Goal: Task Accomplishment & Management: Complete application form

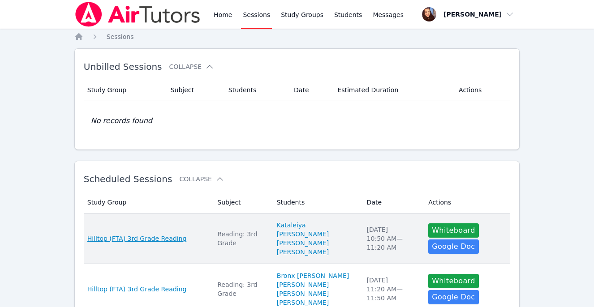
click at [148, 242] on span "Hilltop (FTA) 3rd Grade Reading" at bounding box center [137, 238] width 100 height 9
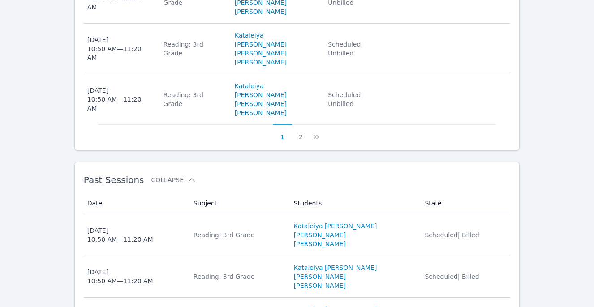
scroll to position [779, 0]
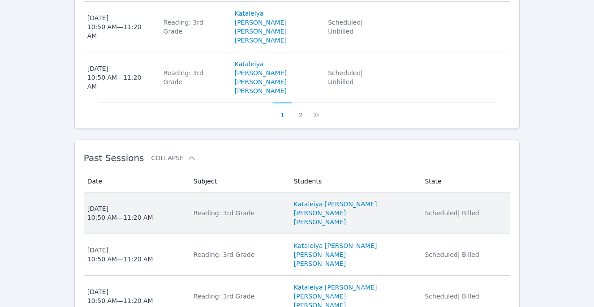
click at [420, 193] on td "State Scheduled | Billed" at bounding box center [465, 214] width 91 height 42
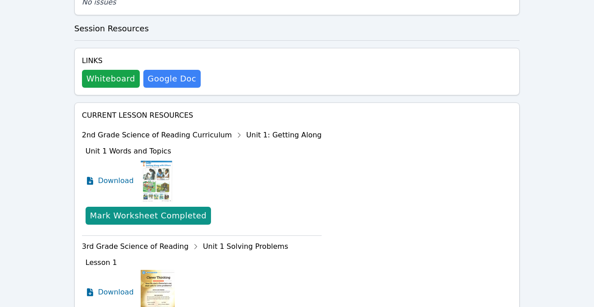
scroll to position [505, 0]
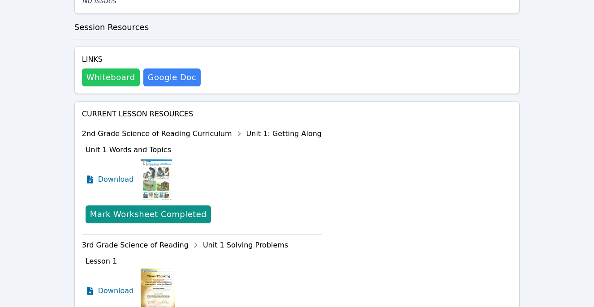
click at [108, 69] on button "Whiteboard" at bounding box center [111, 78] width 58 height 18
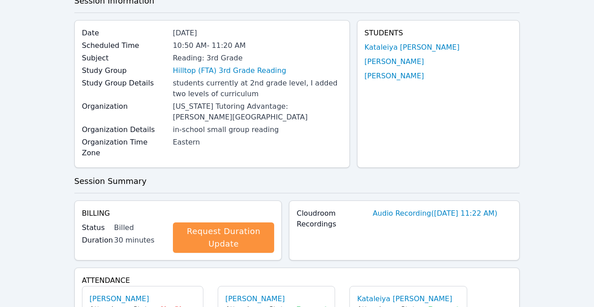
scroll to position [0, 0]
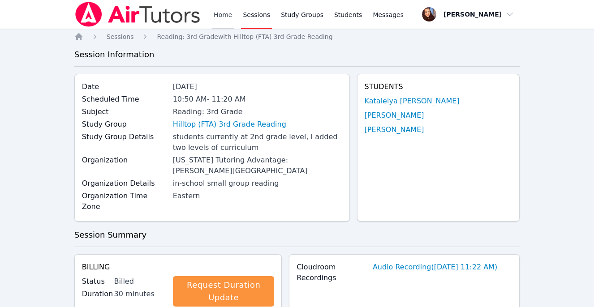
click at [221, 14] on link "Home" at bounding box center [223, 14] width 22 height 29
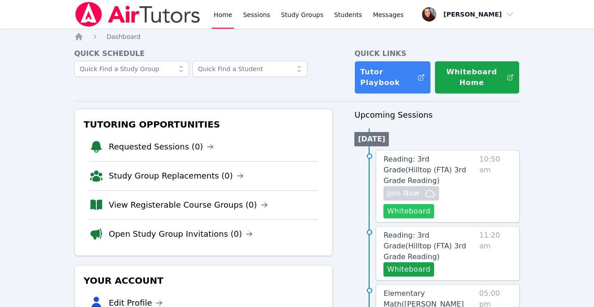
click at [402, 204] on button "Whiteboard" at bounding box center [409, 211] width 51 height 14
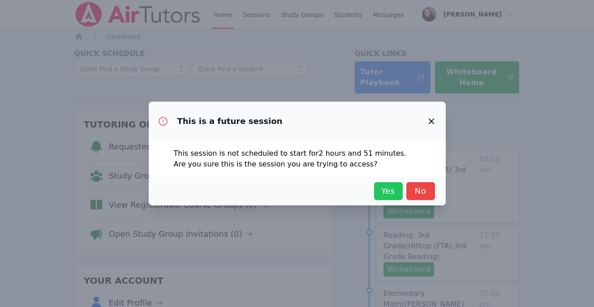
click at [383, 188] on span "Yes" at bounding box center [389, 191] width 20 height 13
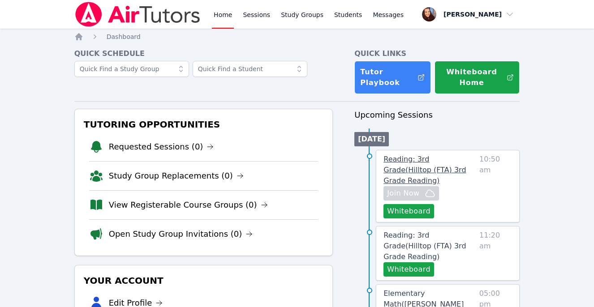
click at [425, 165] on link "Reading: 3rd Grade ( Hilltop (FTA) 3rd Grade Reading )" at bounding box center [430, 170] width 92 height 32
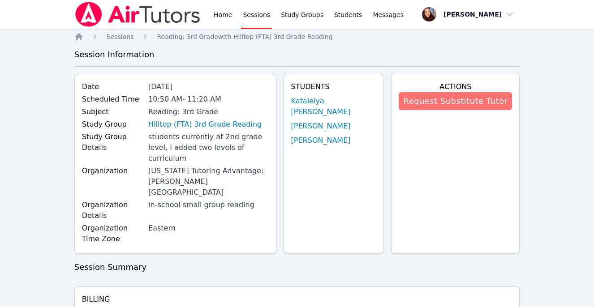
click at [440, 100] on button "Request Substitute Tutor" at bounding box center [455, 101] width 113 height 18
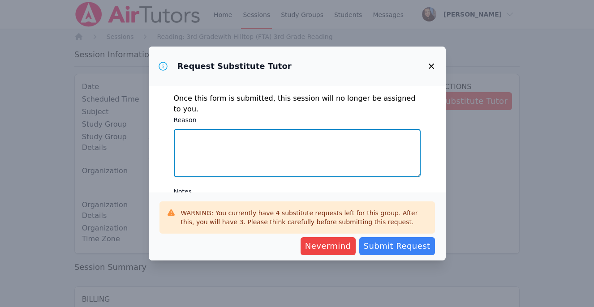
click at [289, 138] on textarea "Reason" at bounding box center [297, 153] width 247 height 48
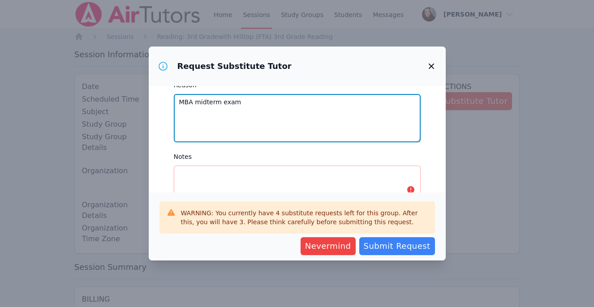
scroll to position [62, 0]
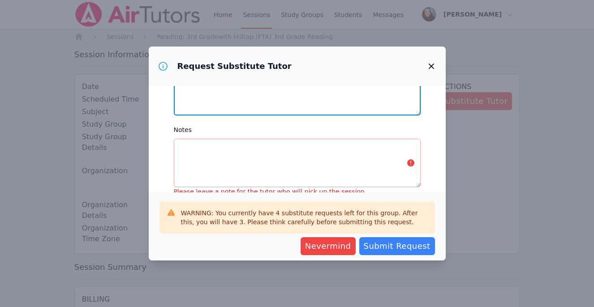
type textarea "MBA midterm exam"
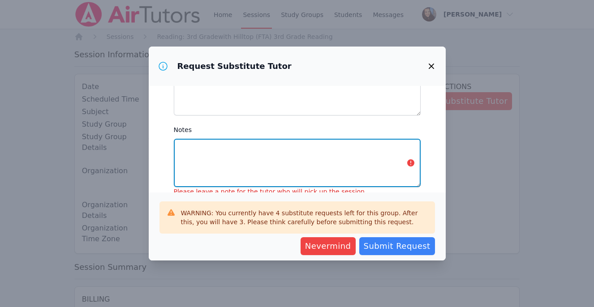
click at [244, 148] on textarea "Notes" at bounding box center [297, 163] width 247 height 48
type textarea "P"
type textarea "S"
click at [250, 139] on textarea "Have students reread thext and" at bounding box center [297, 163] width 247 height 48
click at [288, 139] on textarea "Have students reread text and" at bounding box center [297, 163] width 247 height 48
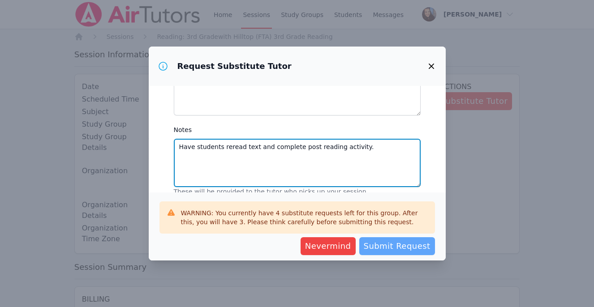
type textarea "Have students reread text and complete post reading activity."
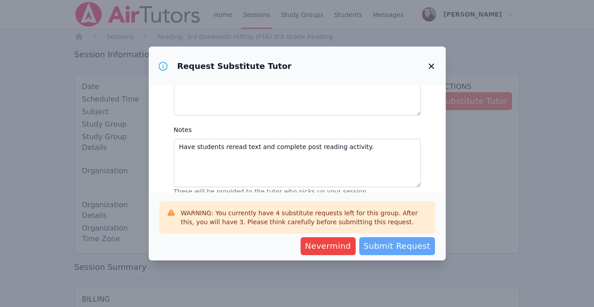
click at [394, 244] on span "Submit Request" at bounding box center [397, 246] width 67 height 13
